Goal: Find specific page/section

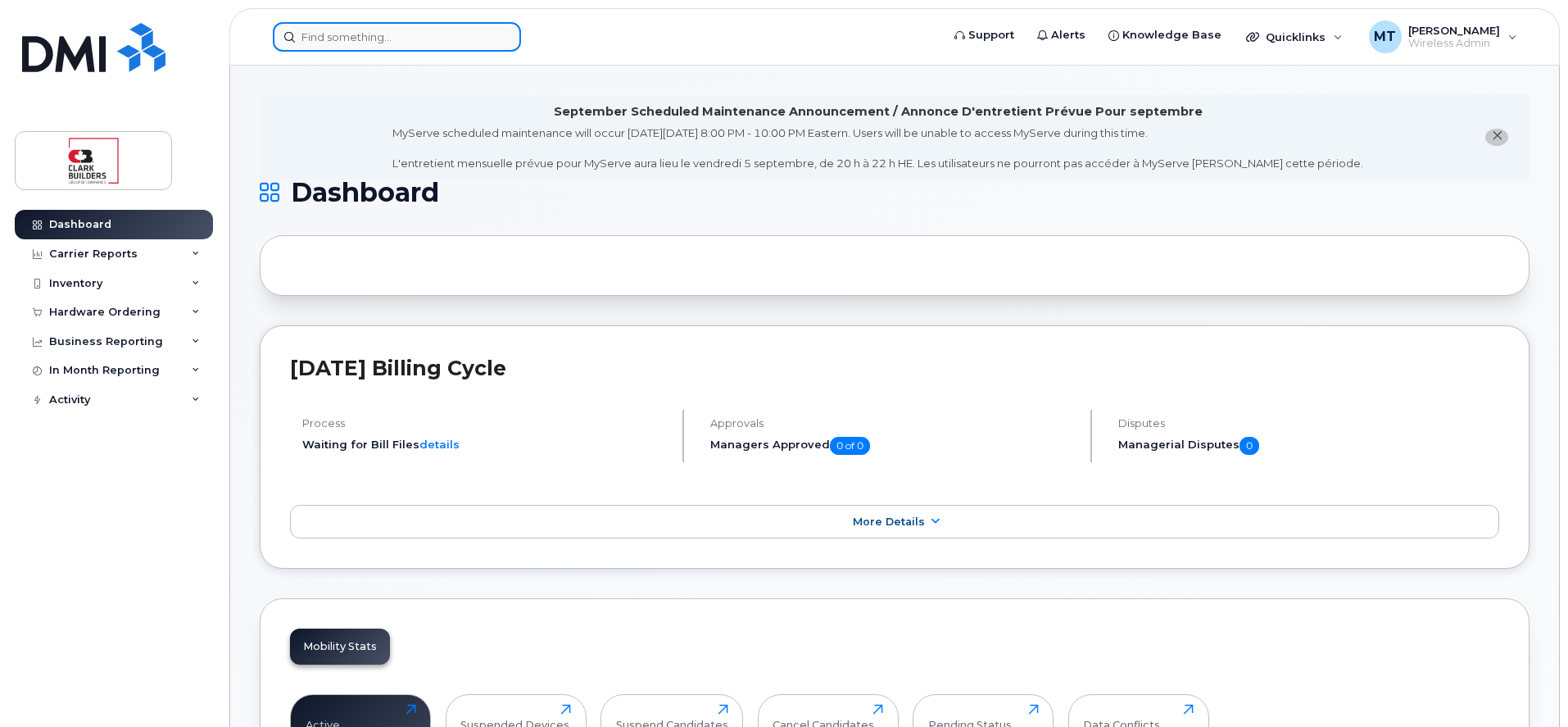
click at [404, 29] on input at bounding box center [397, 37] width 248 height 29
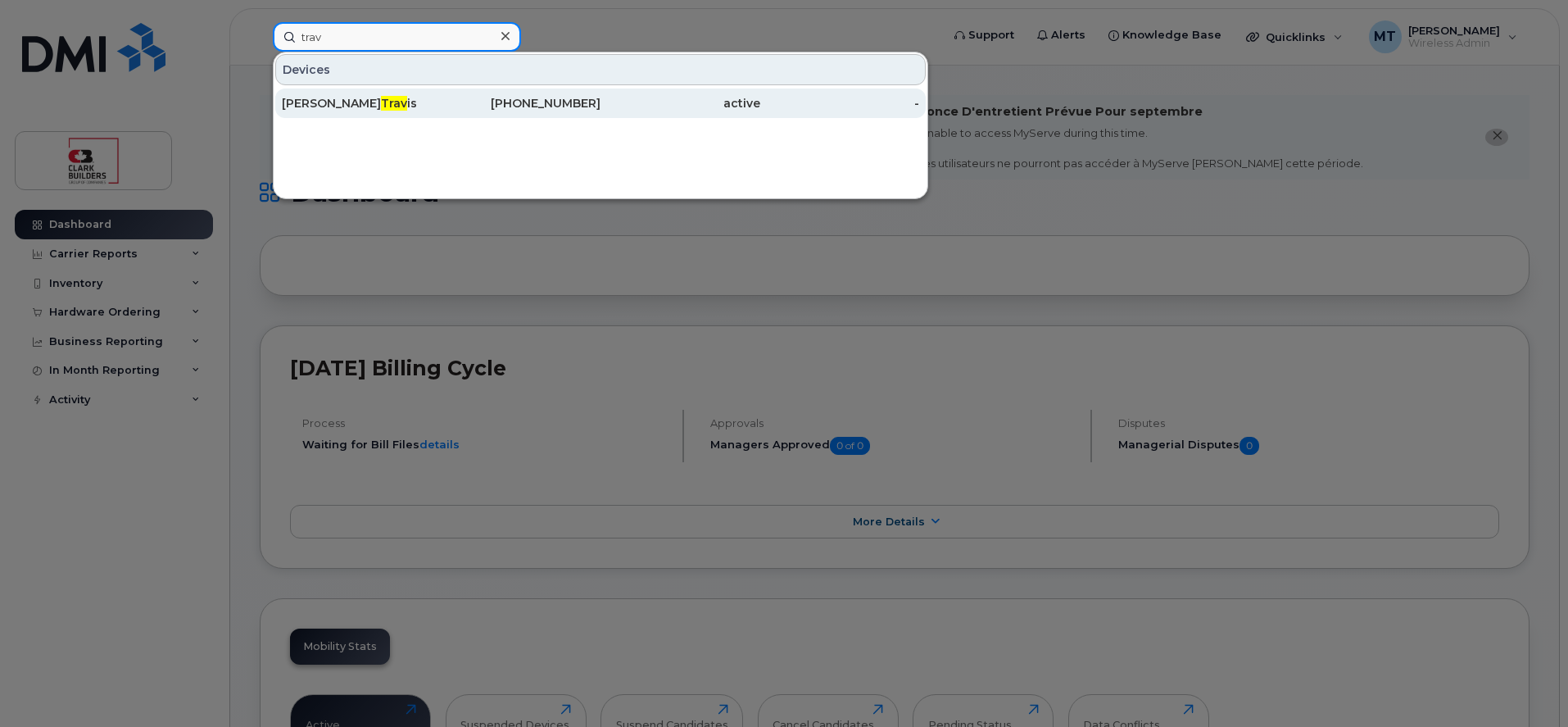
type input "trav"
click at [361, 97] on div "Michael Trav is" at bounding box center [361, 103] width 160 height 16
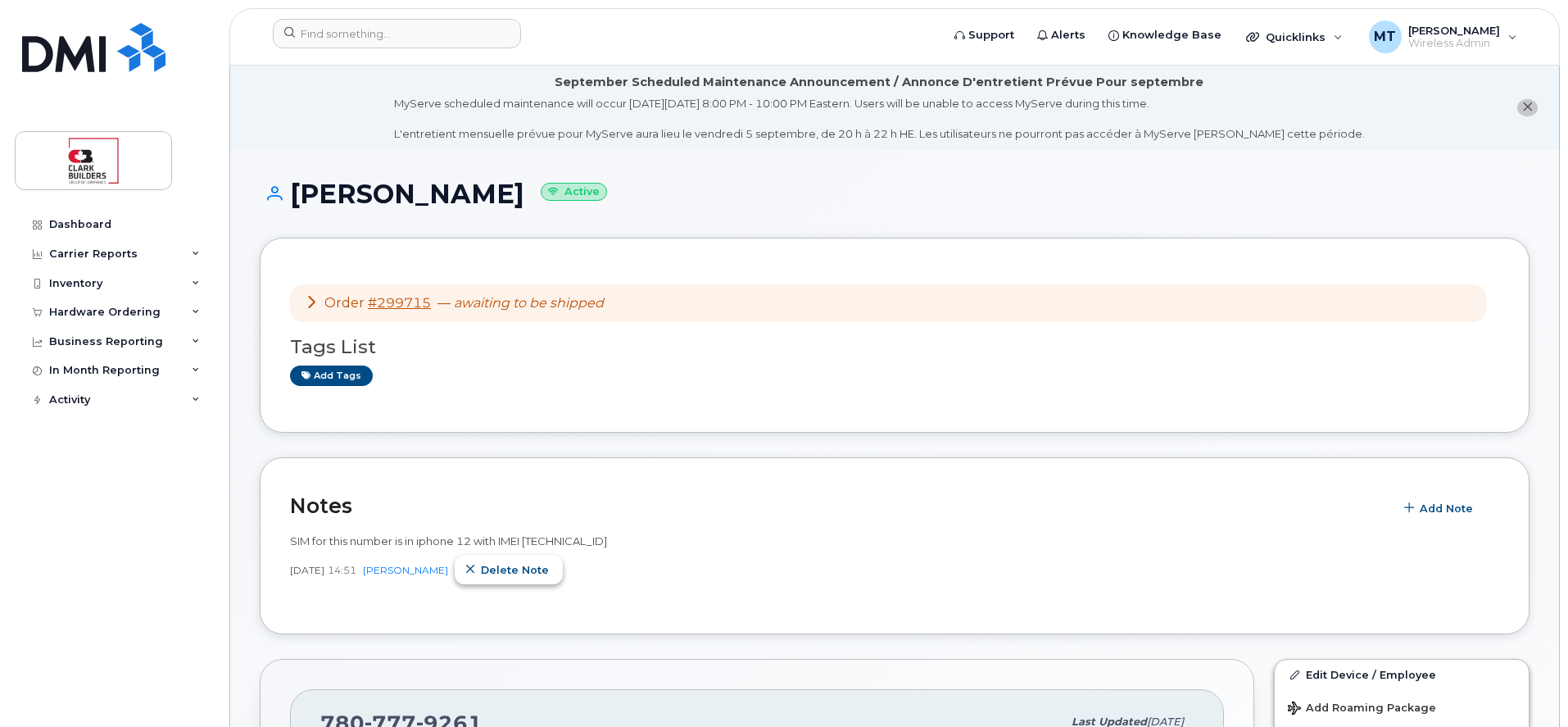
click at [522, 562] on span "Delete note" at bounding box center [514, 570] width 68 height 15
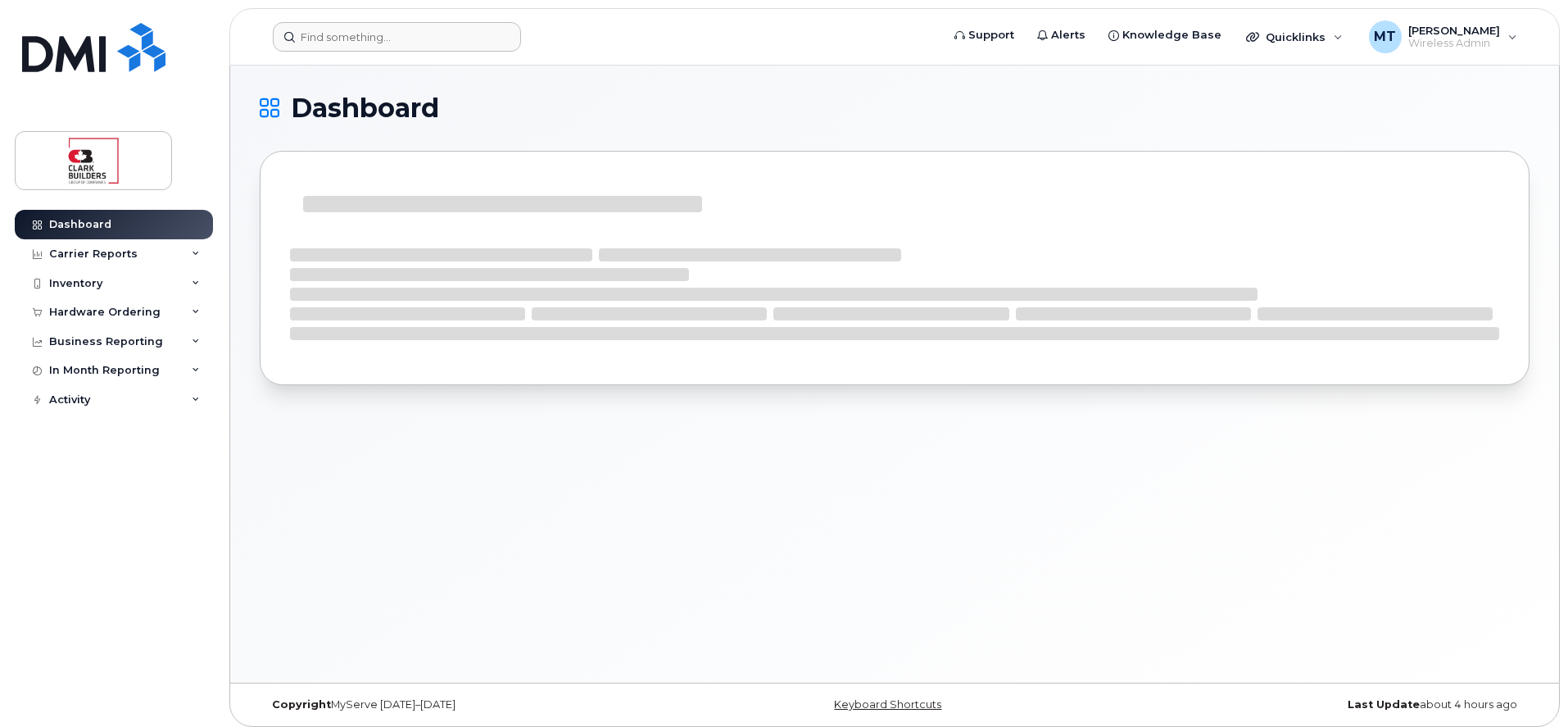
click at [586, 27] on form at bounding box center [601, 37] width 657 height 29
click at [460, 38] on input at bounding box center [397, 37] width 248 height 29
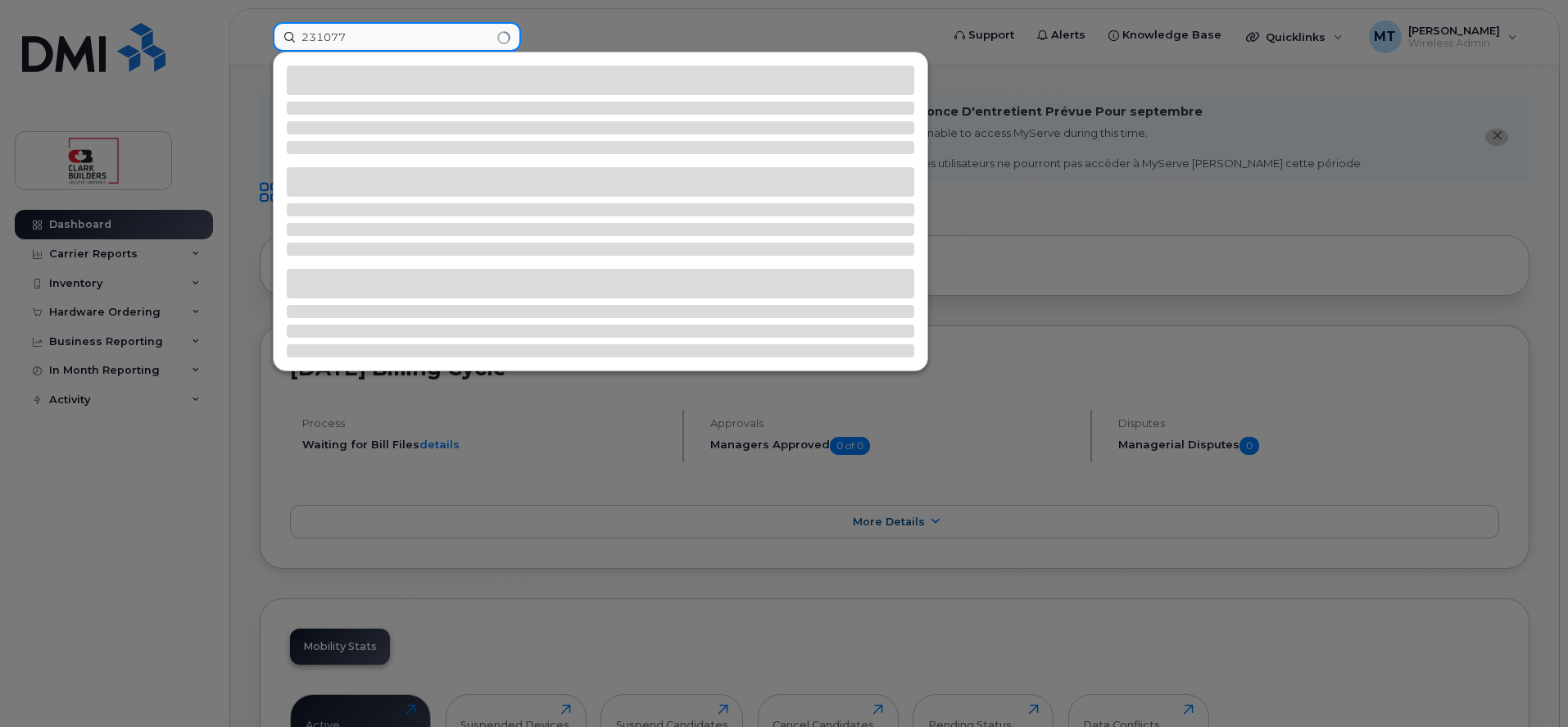
type input "2310773"
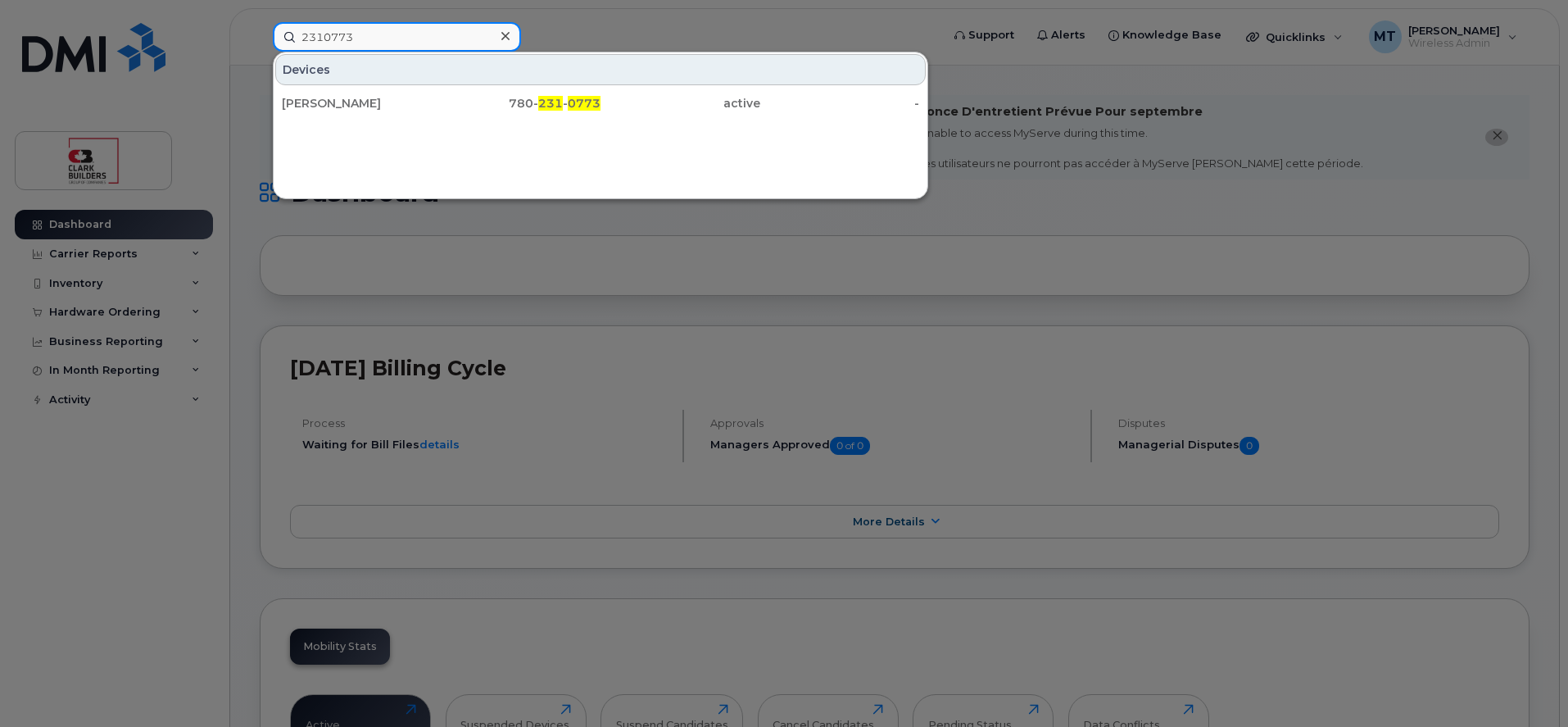
drag, startPoint x: 459, startPoint y: 38, endPoint x: 252, endPoint y: 50, distance: 207.3
click at [260, 50] on div "2310773 Devices Justin Skilton 780- 231 - 0773 active -" at bounding box center [601, 37] width 683 height 29
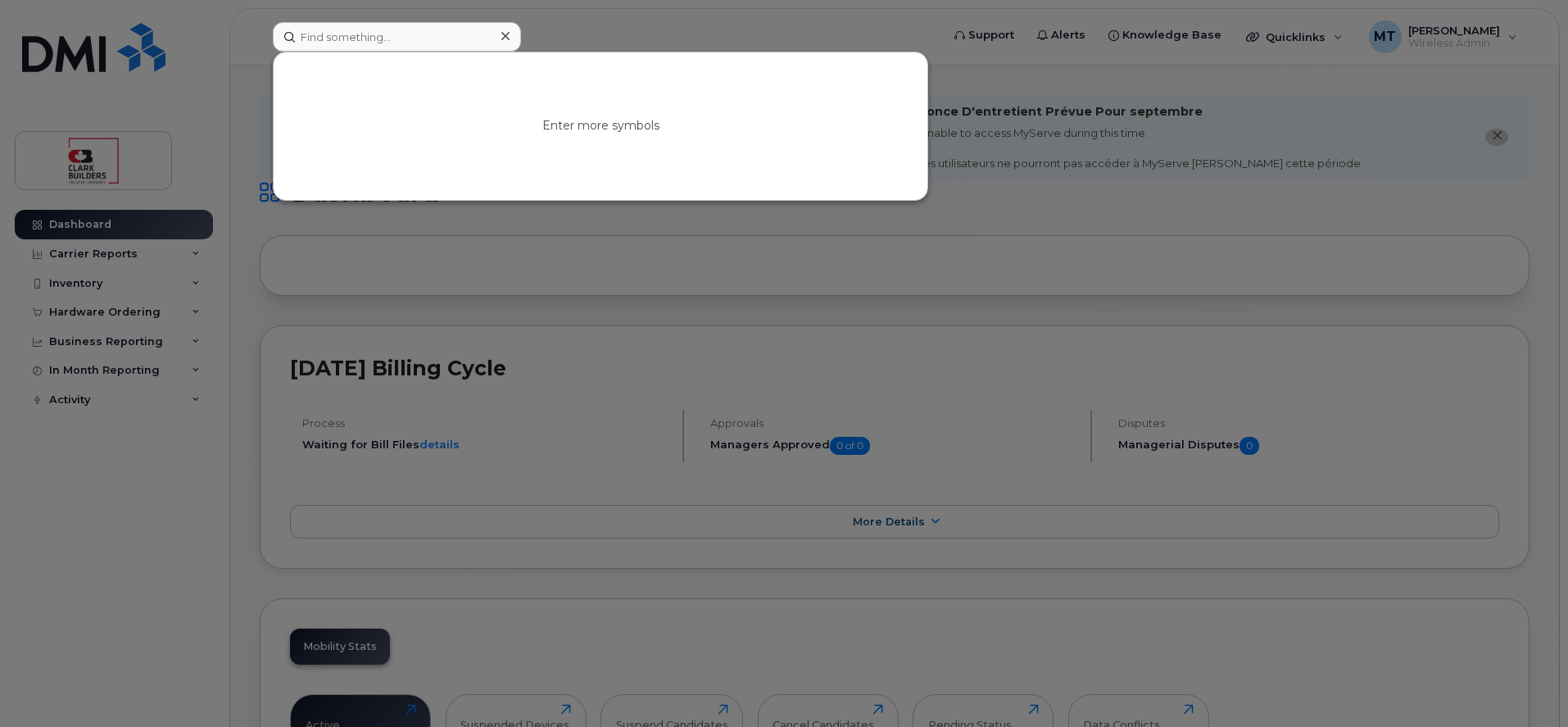
click at [252, 50] on div at bounding box center [784, 364] width 1568 height 727
